Goal: Find specific page/section: Find specific page/section

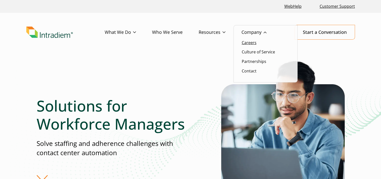
click at [253, 41] on link "Careers" at bounding box center [249, 43] width 15 height 6
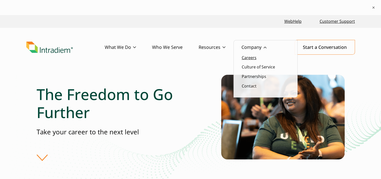
click at [249, 57] on link "Careers" at bounding box center [249, 58] width 15 height 6
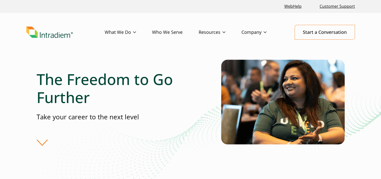
click at [41, 142] on div "The Freedom to Go Further Take your career to the next level" at bounding box center [129, 107] width 184 height 75
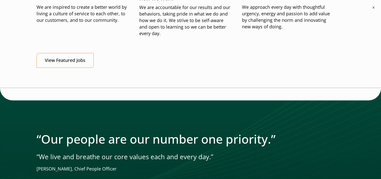
scroll to position [684, 0]
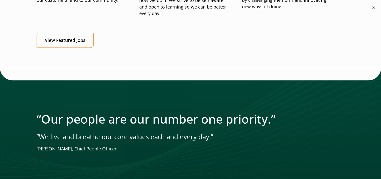
click at [41, 142] on div "“Our people are our number one priority.” “We live and breathe our core values …" at bounding box center [191, 132] width 308 height 40
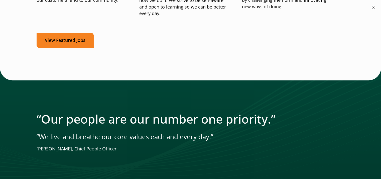
click at [72, 42] on link "View Featured Jobs" at bounding box center [65, 40] width 57 height 15
